Goal: Download file/media

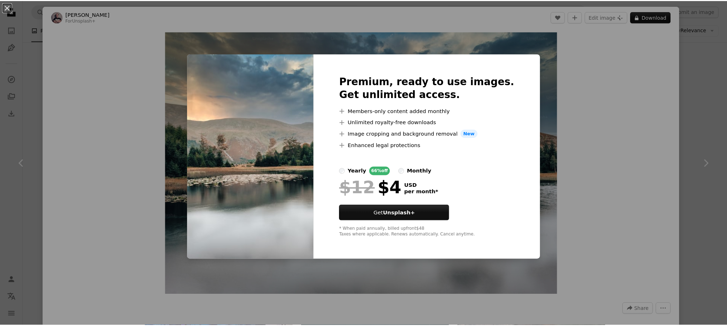
scroll to position [0, 107]
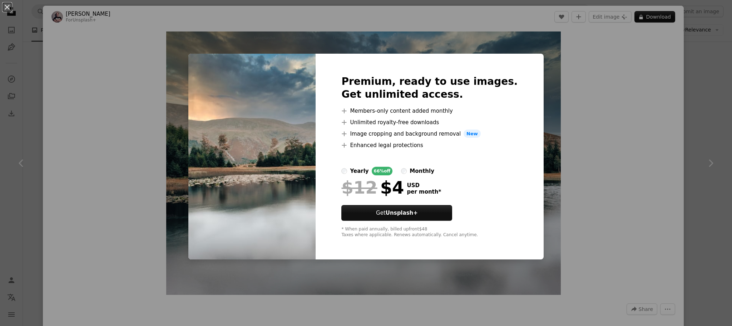
click at [710, 104] on div "An X shape Premium, ready to use images. Get unlimited access. A plus sign Memb…" at bounding box center [366, 163] width 732 height 326
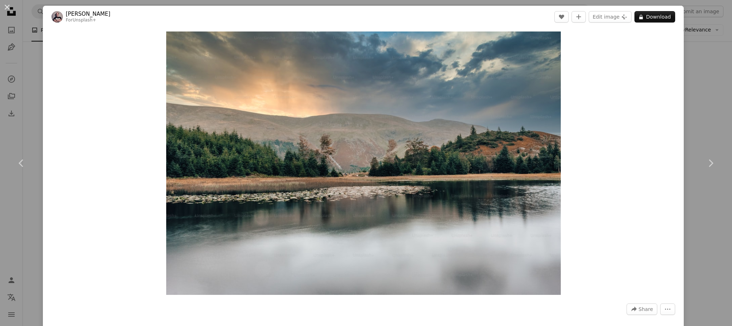
click at [710, 64] on div "An X shape Chevron left Chevron right [PERSON_NAME] For Unsplash+ A heart A plu…" at bounding box center [366, 163] width 732 height 326
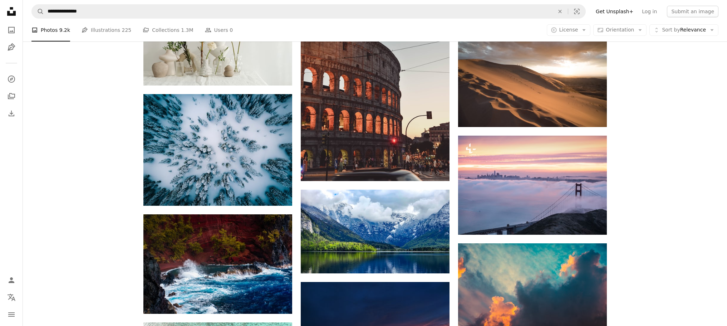
scroll to position [13876, 0]
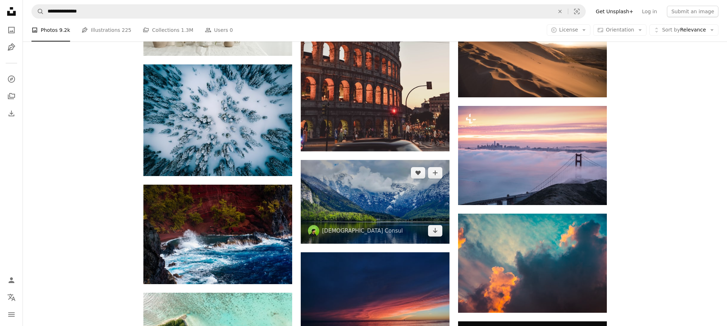
click at [384, 206] on img at bounding box center [375, 202] width 149 height 84
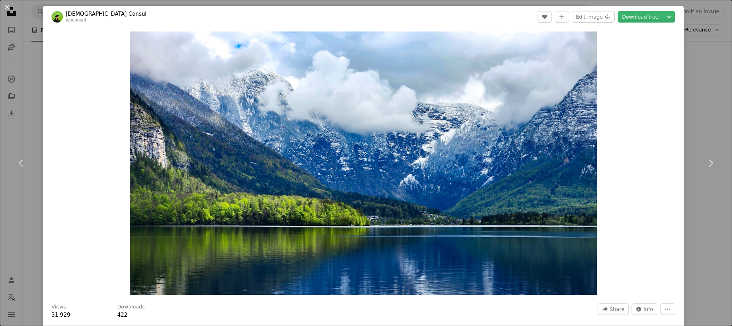
click at [697, 200] on div "An X shape Chevron left Chevron right Ish Consul ishconsul A heart A plus sign …" at bounding box center [366, 163] width 732 height 326
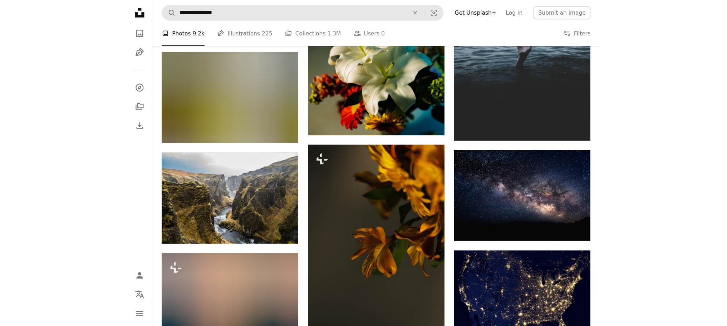
scroll to position [24671, 0]
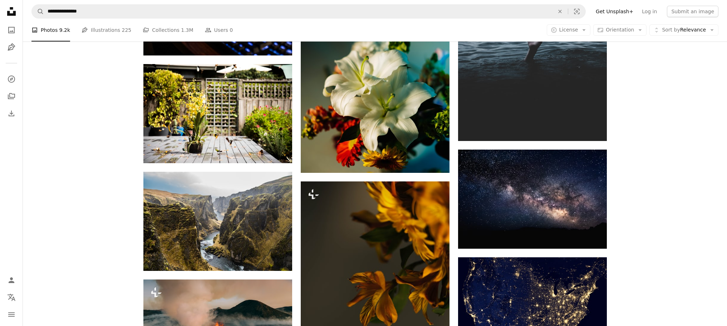
click at [13, 13] on icon at bounding box center [11, 11] width 9 height 9
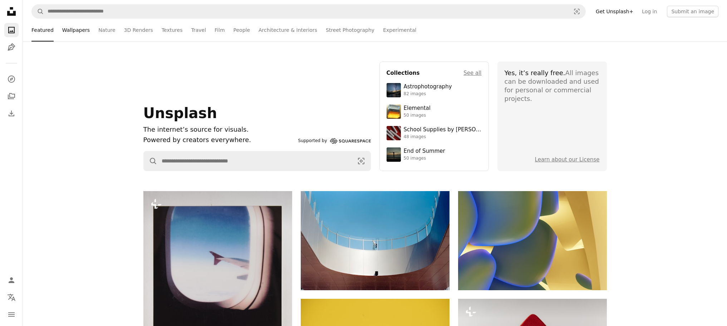
click at [75, 32] on link "Wallpapers" at bounding box center [76, 30] width 28 height 23
